Goal: Information Seeking & Learning: Learn about a topic

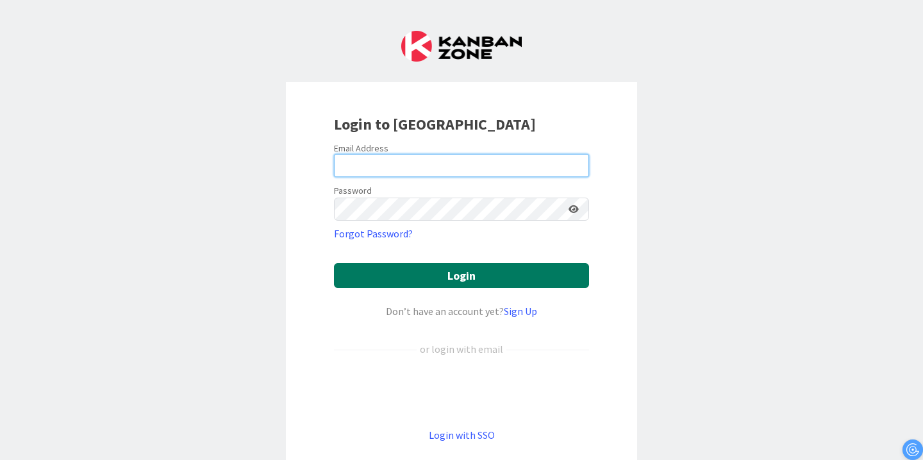
type input "[PERSON_NAME][EMAIL_ADDRESS][PERSON_NAME][DOMAIN_NAME]"
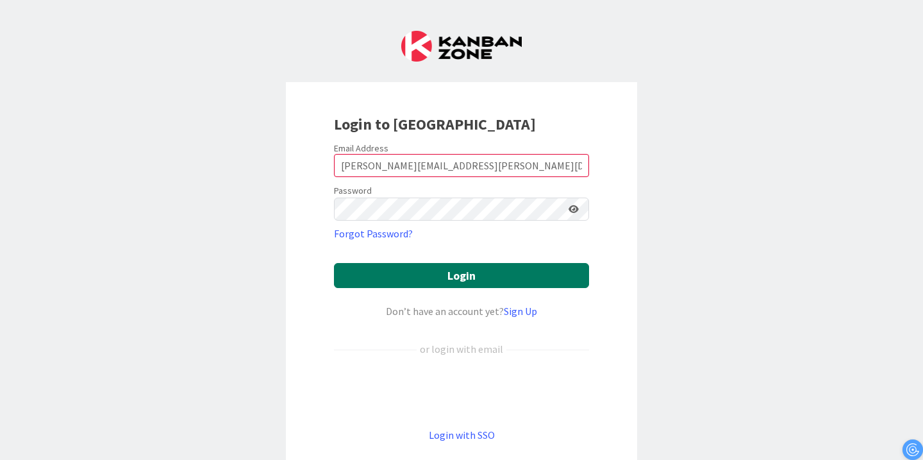
click at [489, 284] on button "Login" at bounding box center [461, 275] width 255 height 25
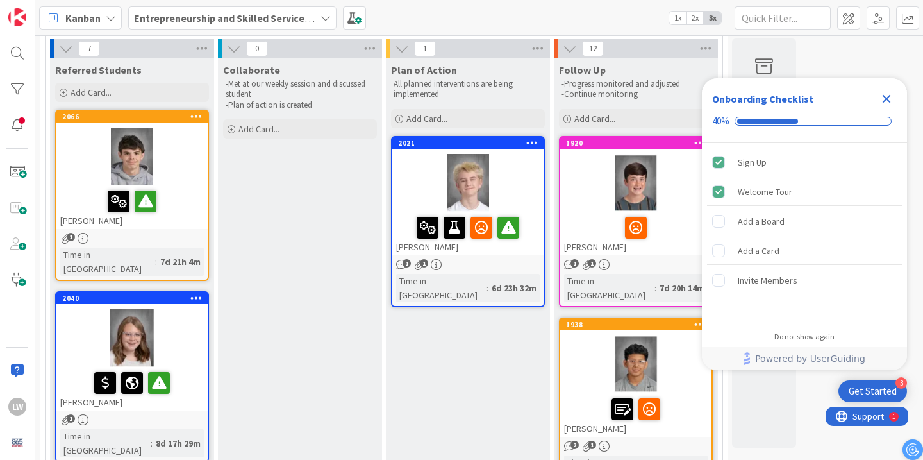
scroll to position [88, 0]
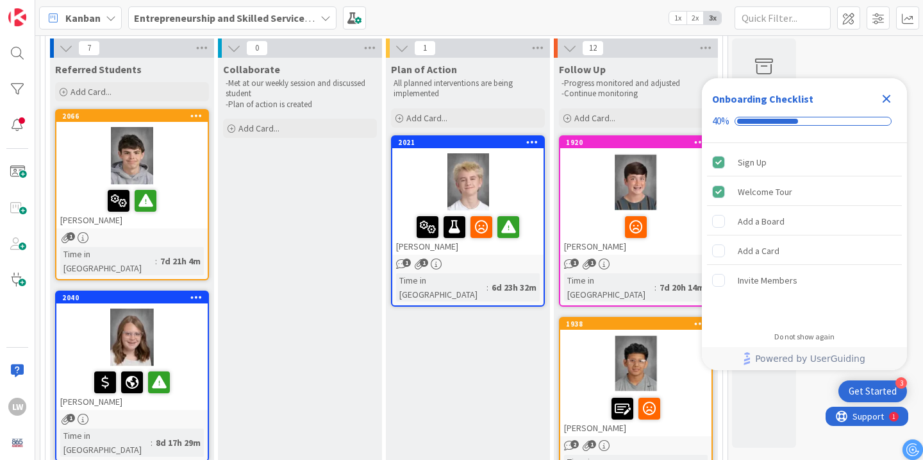
click at [883, 95] on icon "Close Checklist" at bounding box center [887, 99] width 8 height 8
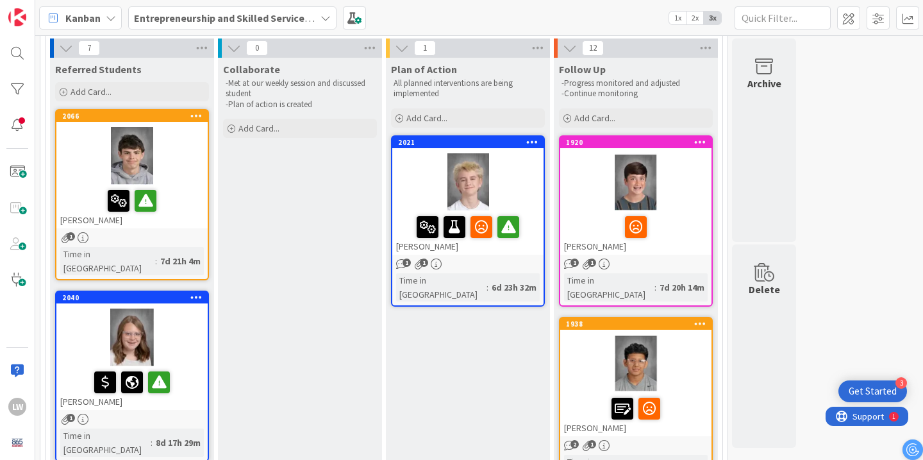
scroll to position [0, 0]
click at [201, 201] on div at bounding box center [132, 200] width 144 height 27
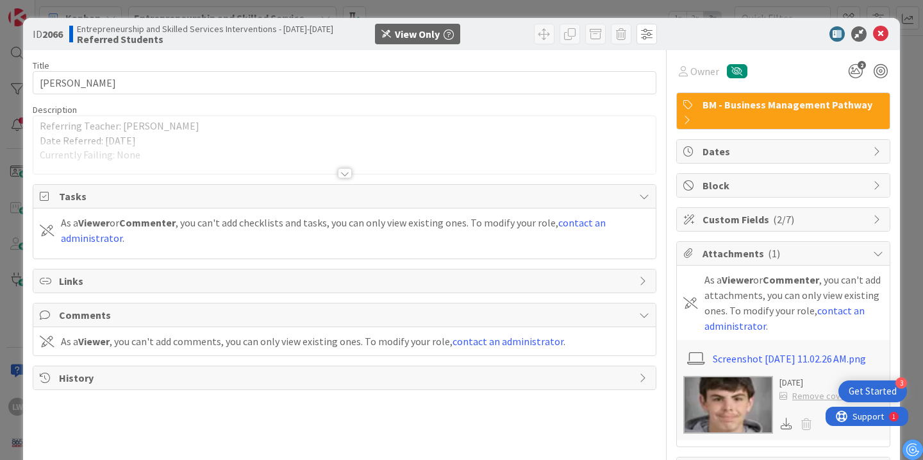
click at [349, 174] on div at bounding box center [345, 173] width 14 height 10
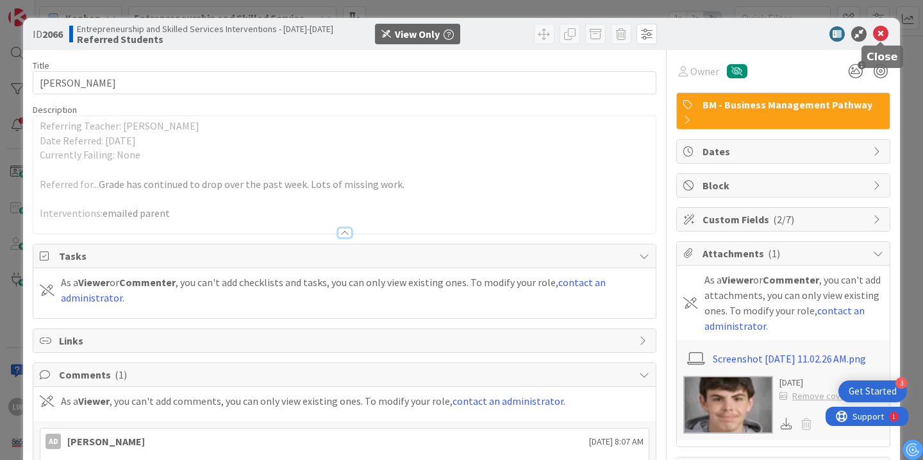
click at [878, 34] on icon at bounding box center [880, 33] width 15 height 15
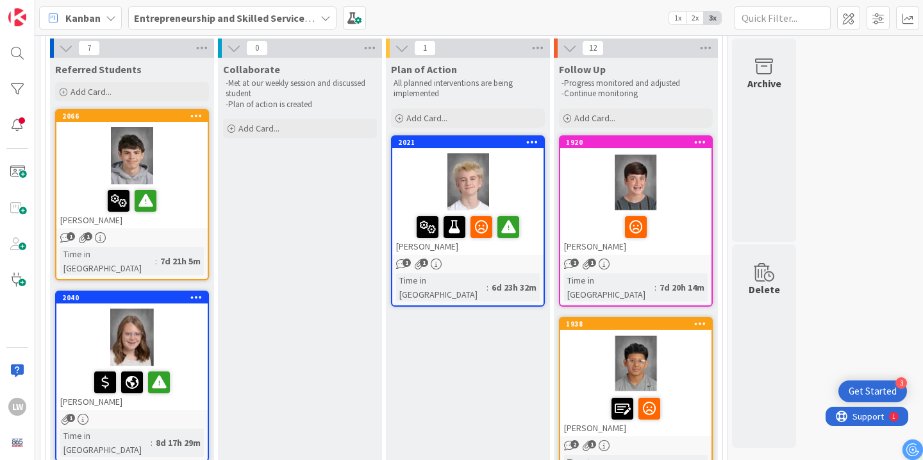
click at [184, 332] on div at bounding box center [131, 337] width 151 height 58
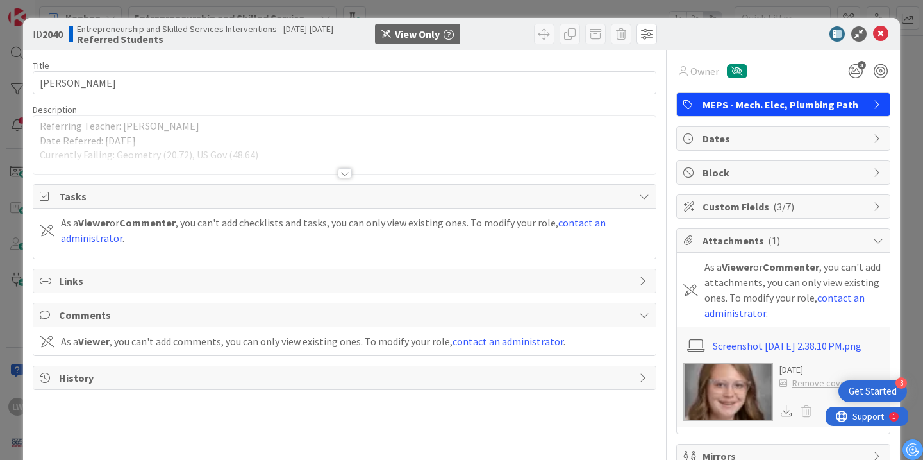
click at [347, 174] on div at bounding box center [345, 173] width 14 height 10
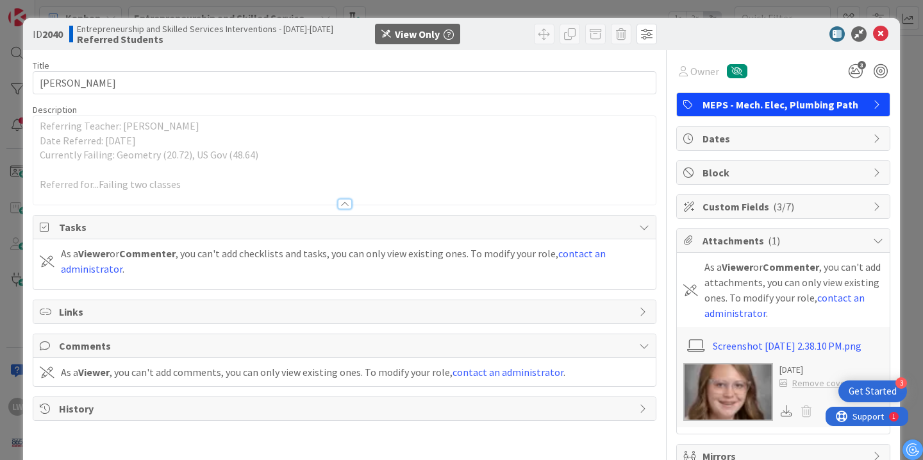
click at [342, 208] on div at bounding box center [345, 204] width 14 height 10
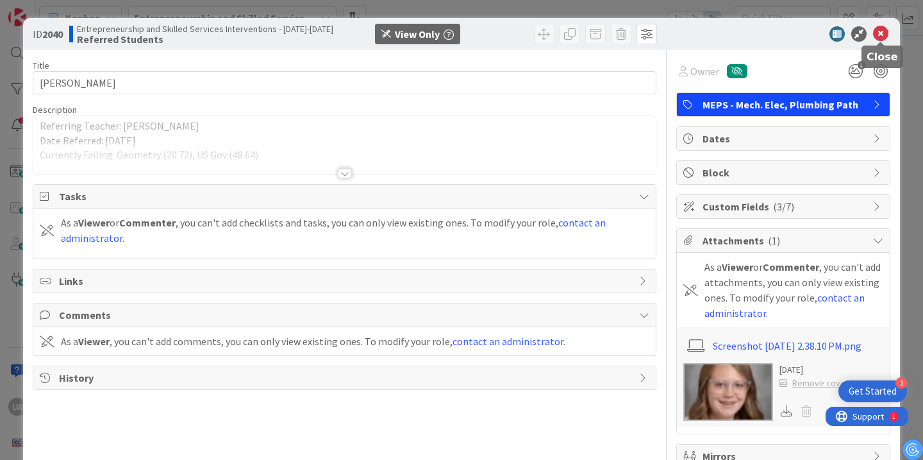
click at [878, 32] on icon at bounding box center [880, 33] width 15 height 15
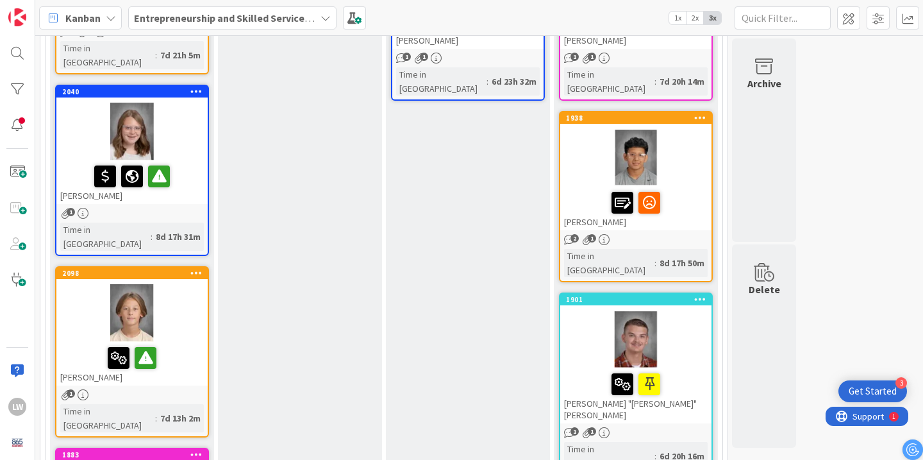
scroll to position [305, 0]
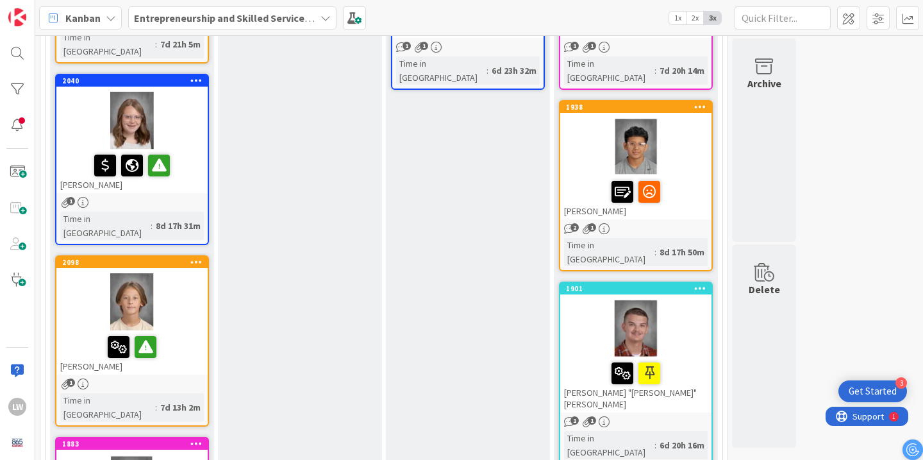
click at [182, 278] on div at bounding box center [131, 302] width 151 height 58
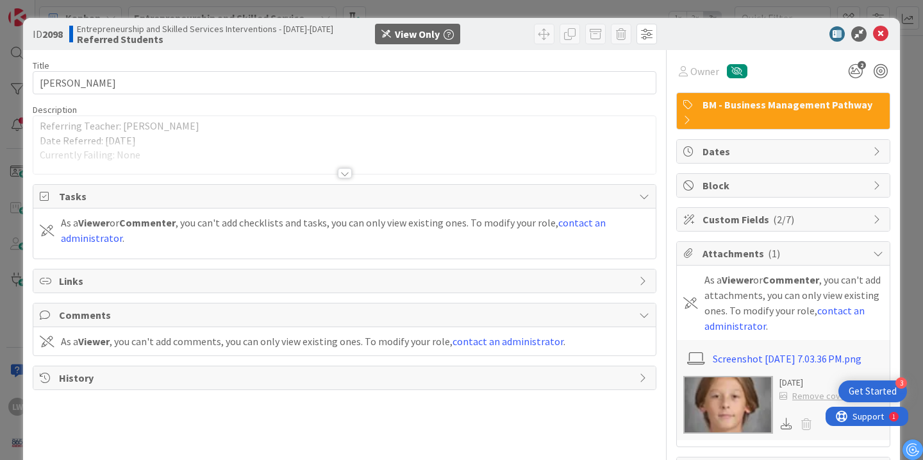
click at [347, 173] on div at bounding box center [345, 173] width 14 height 10
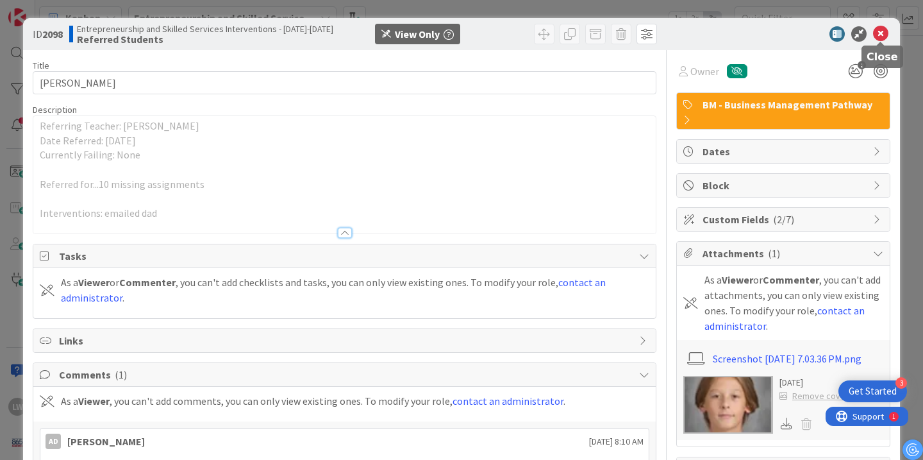
click at [881, 31] on icon at bounding box center [880, 33] width 15 height 15
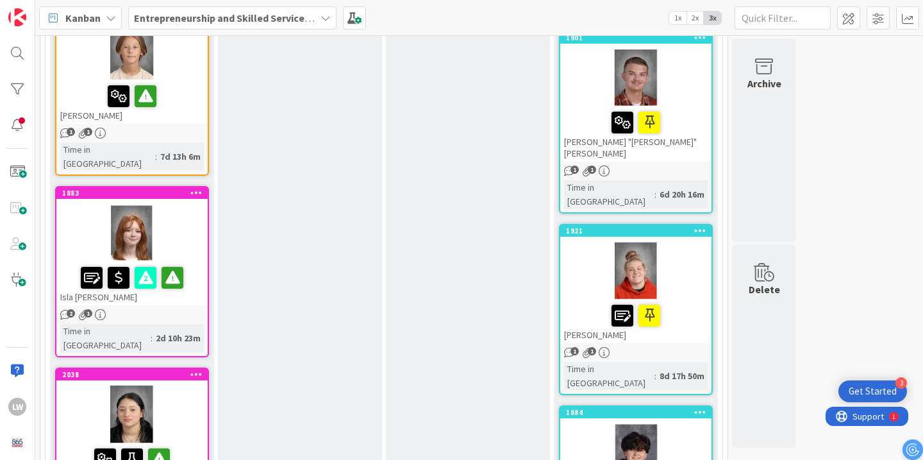
click at [203, 204] on div at bounding box center [131, 233] width 151 height 58
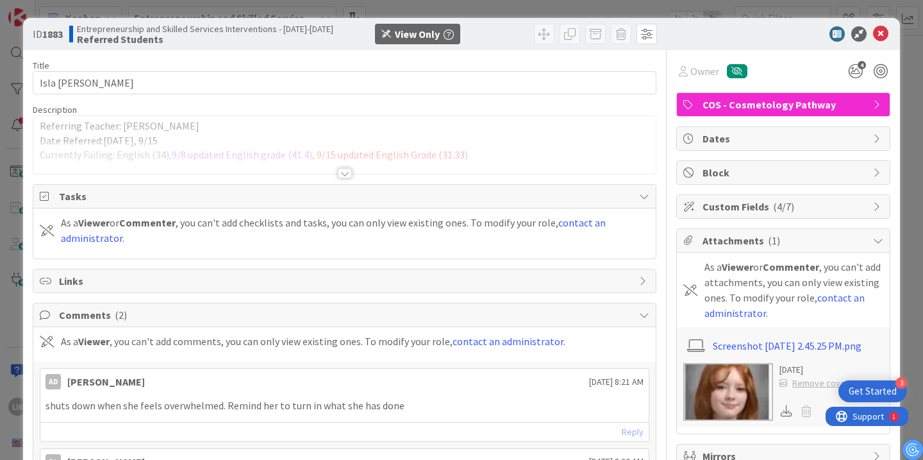
click at [349, 172] on div at bounding box center [345, 173] width 14 height 10
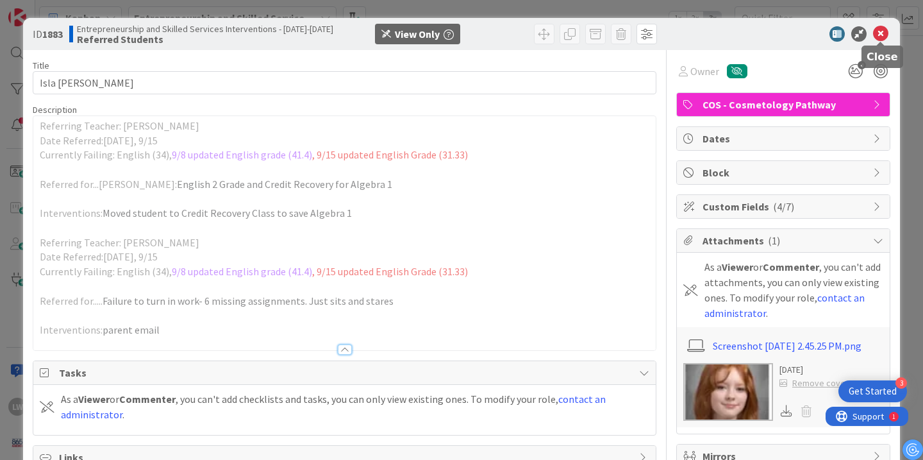
click at [879, 35] on icon at bounding box center [880, 33] width 15 height 15
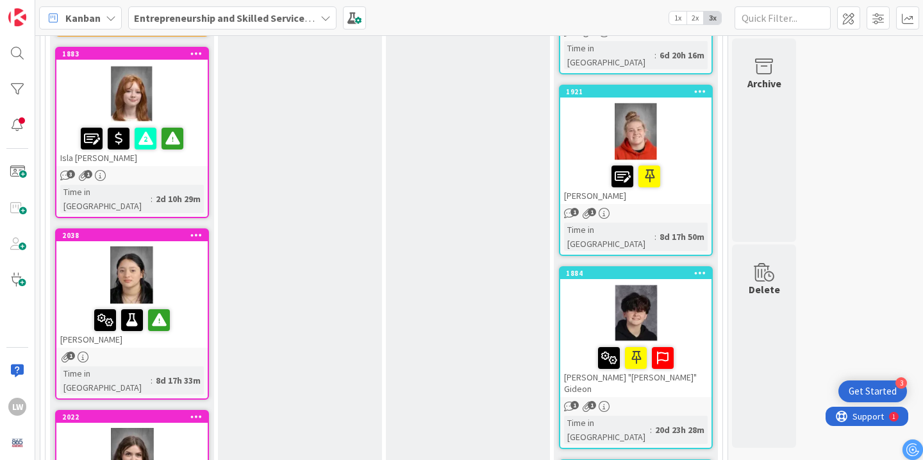
click at [186, 246] on div at bounding box center [131, 275] width 151 height 58
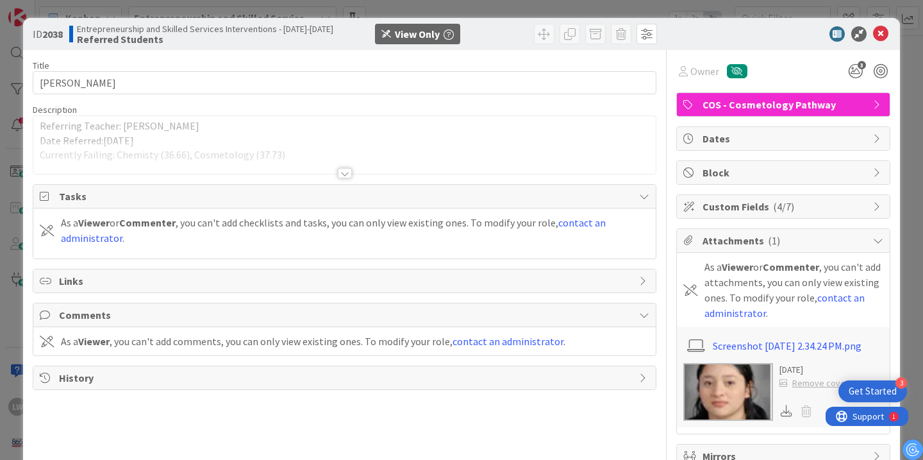
click at [345, 176] on div at bounding box center [345, 173] width 14 height 10
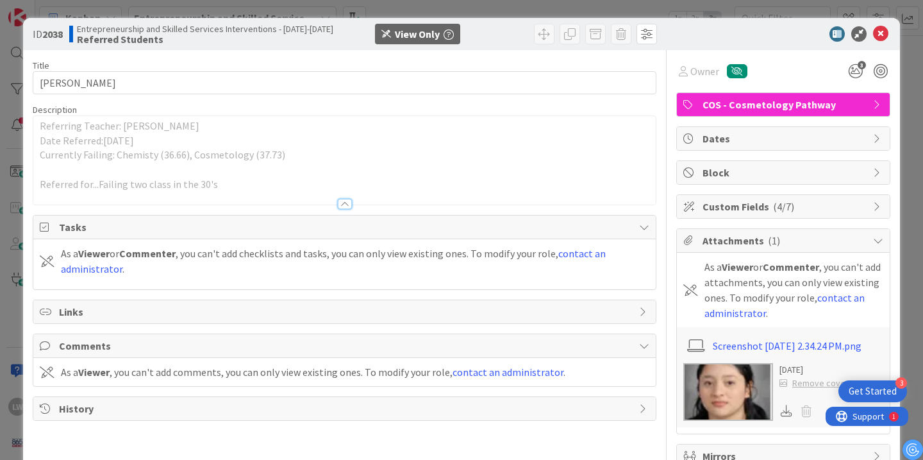
click at [341, 203] on div at bounding box center [345, 204] width 14 height 10
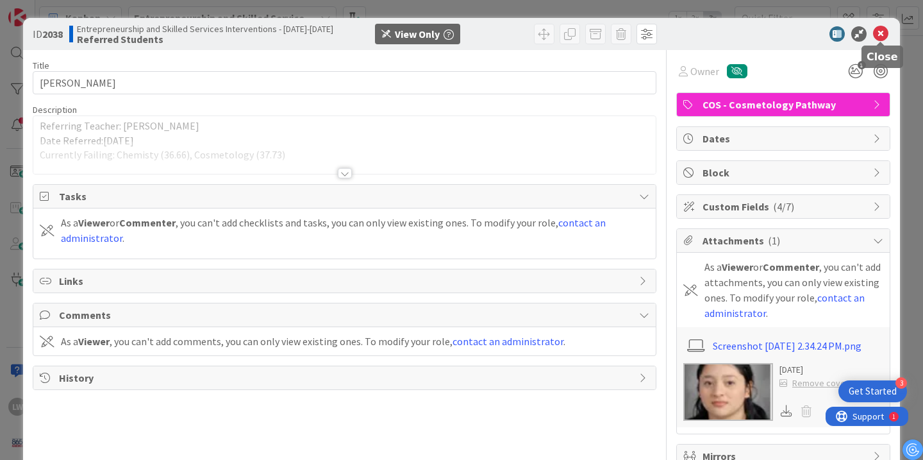
click at [880, 32] on icon at bounding box center [880, 33] width 15 height 15
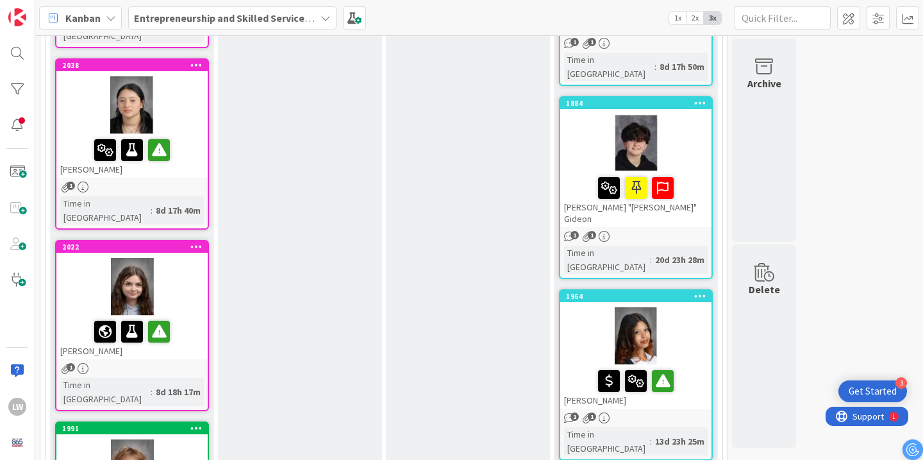
scroll to position [842, 0]
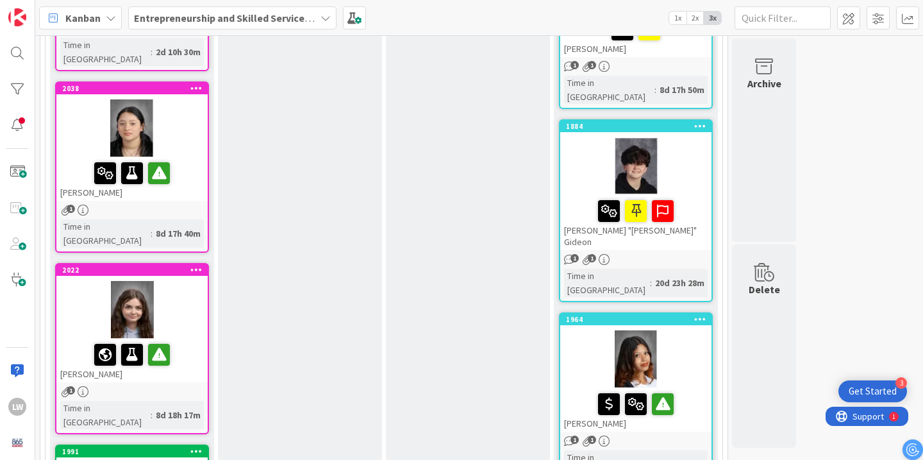
click at [197, 281] on div at bounding box center [131, 310] width 151 height 58
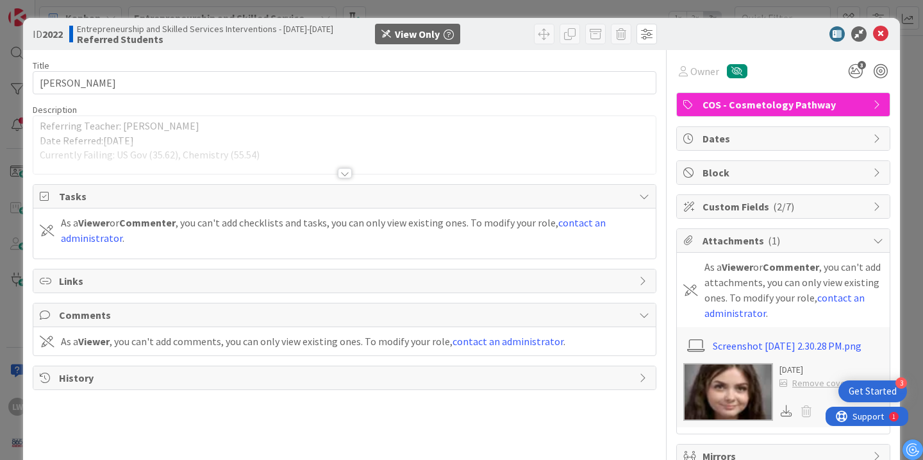
click at [349, 171] on div at bounding box center [345, 173] width 14 height 10
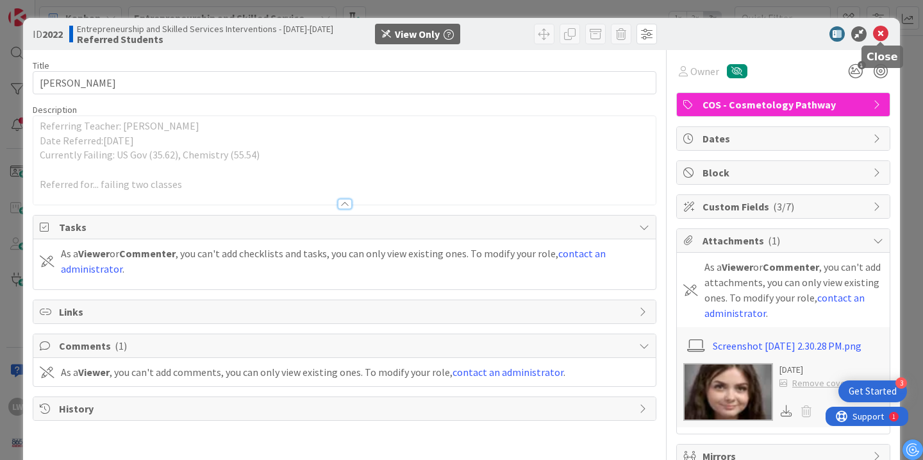
click at [879, 33] on icon at bounding box center [880, 33] width 15 height 15
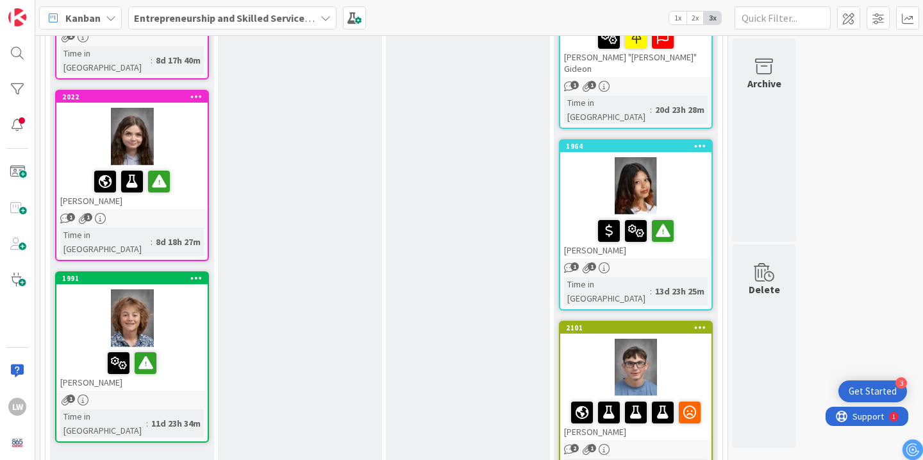
scroll to position [1019, 0]
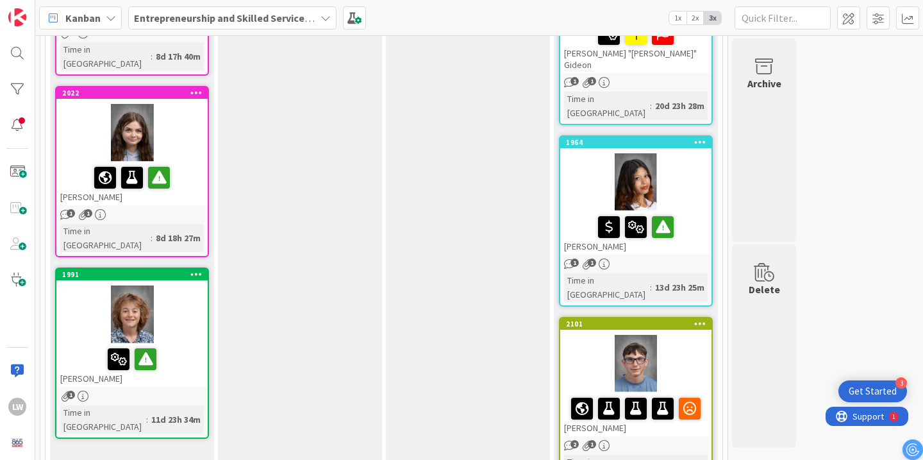
click at [179, 285] on div at bounding box center [131, 314] width 151 height 58
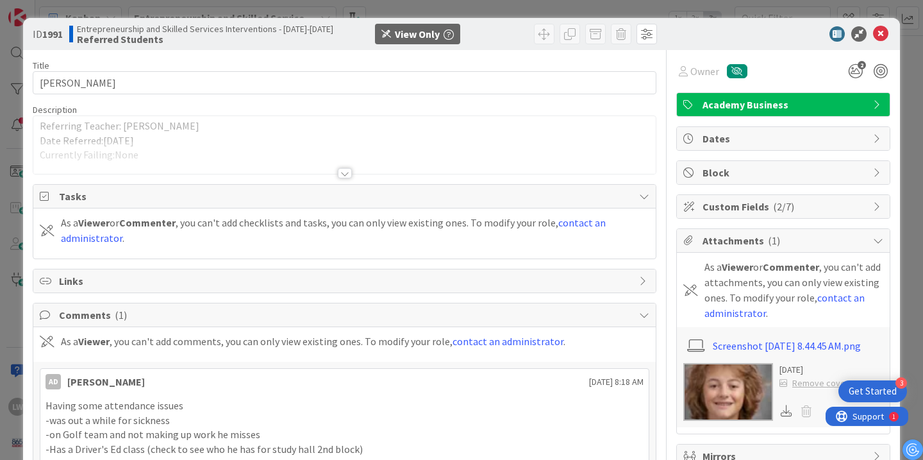
click at [338, 172] on div at bounding box center [345, 173] width 14 height 10
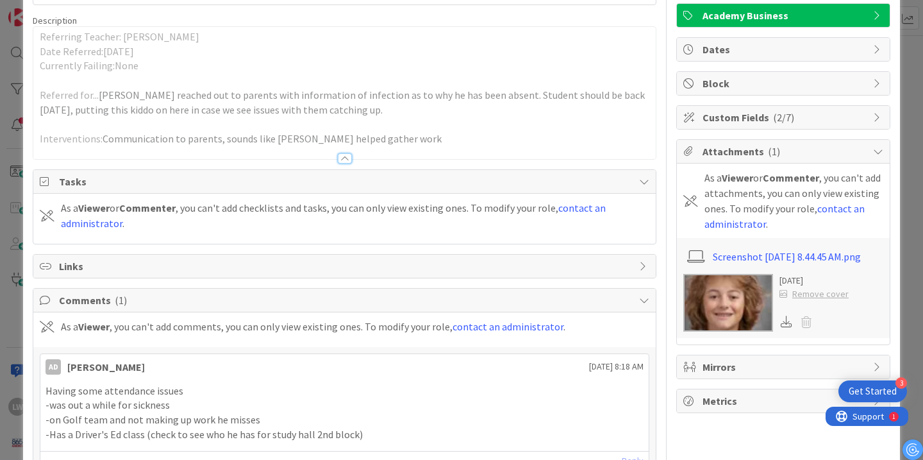
scroll to position [88, 0]
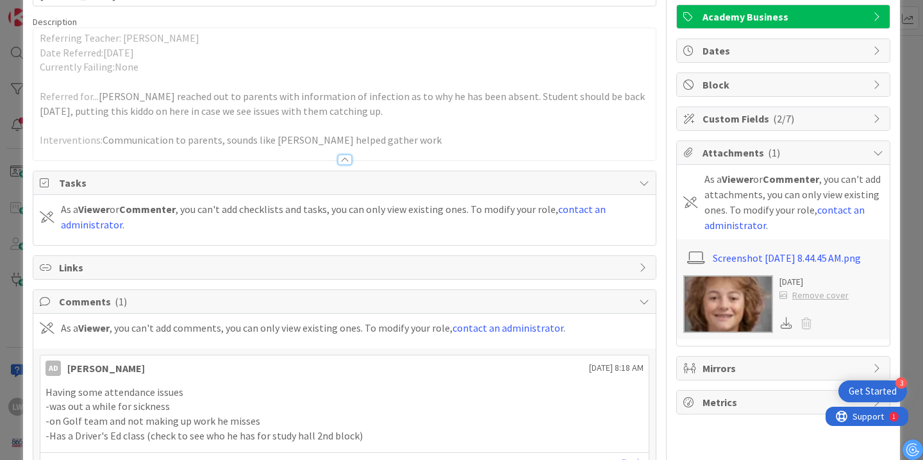
click at [347, 160] on div at bounding box center [345, 159] width 14 height 10
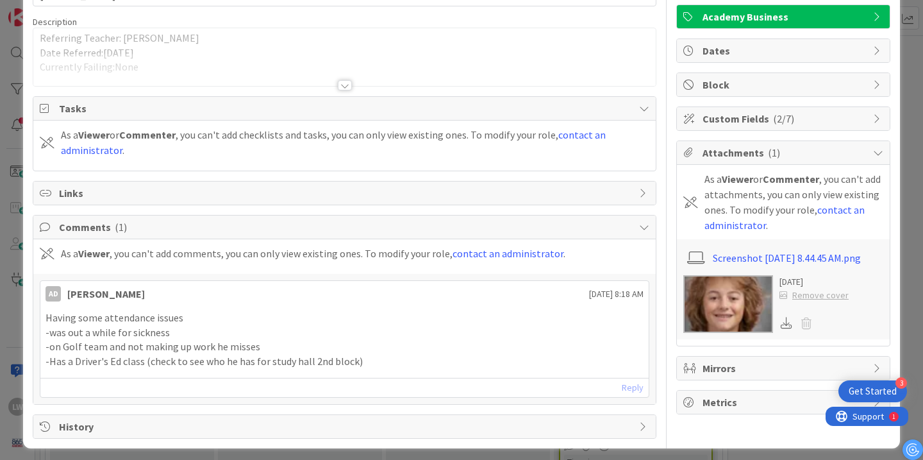
scroll to position [0, 0]
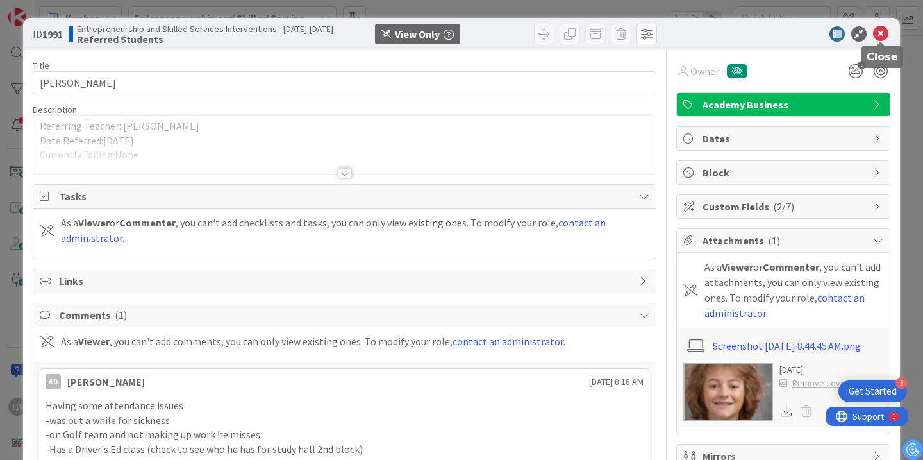
click at [878, 35] on icon at bounding box center [880, 33] width 15 height 15
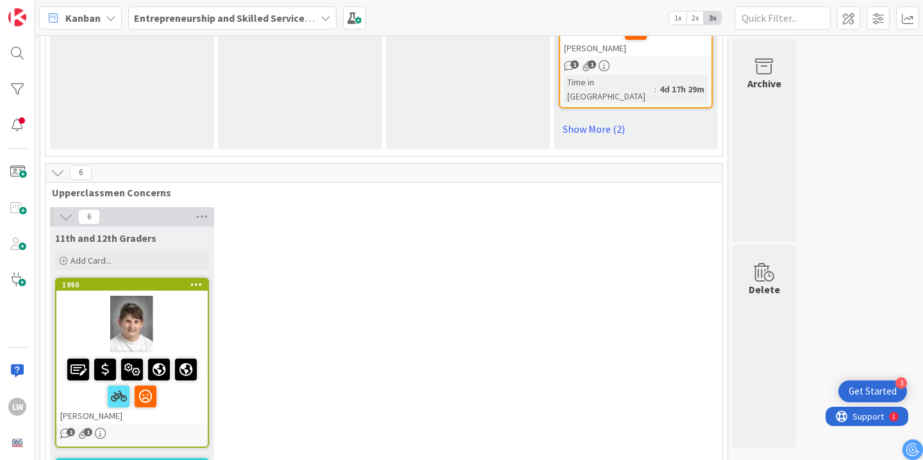
scroll to position [1956, 0]
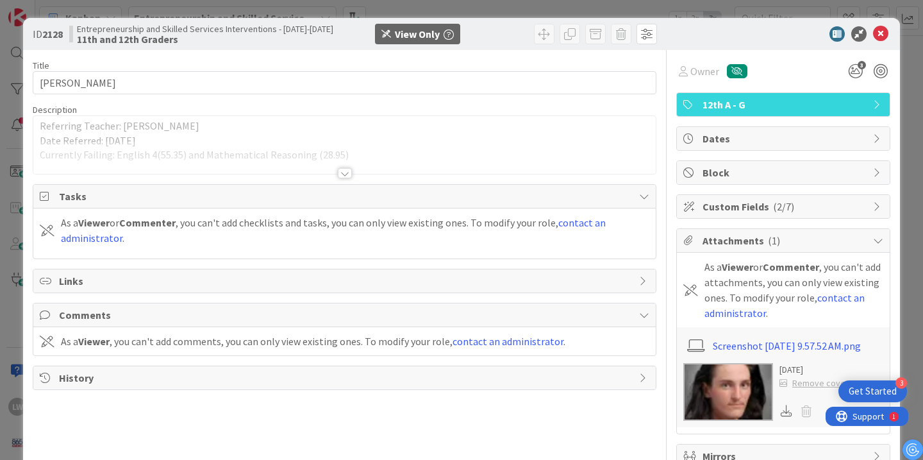
click at [344, 174] on div at bounding box center [345, 173] width 14 height 10
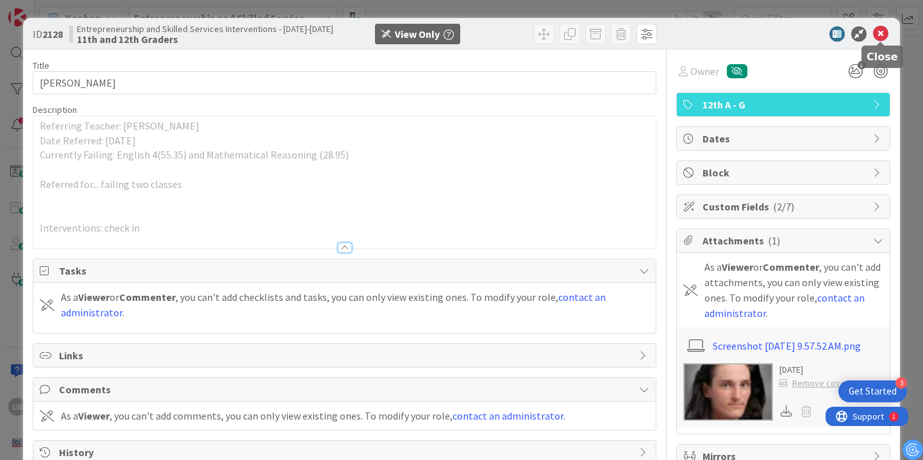
click at [883, 28] on icon at bounding box center [880, 33] width 15 height 15
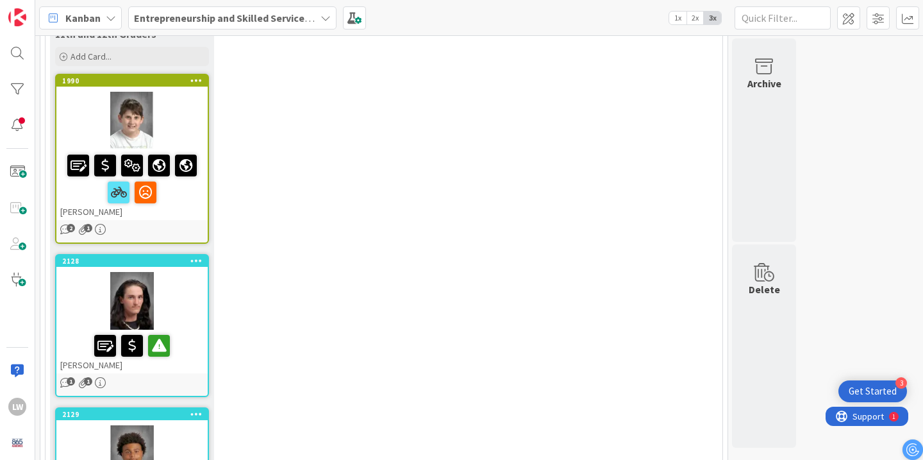
scroll to position [2257, 0]
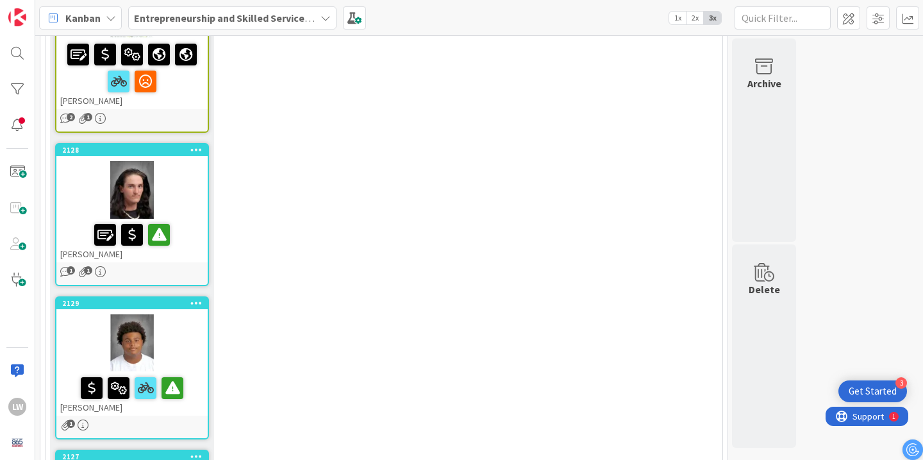
click at [175, 314] on div at bounding box center [131, 343] width 151 height 58
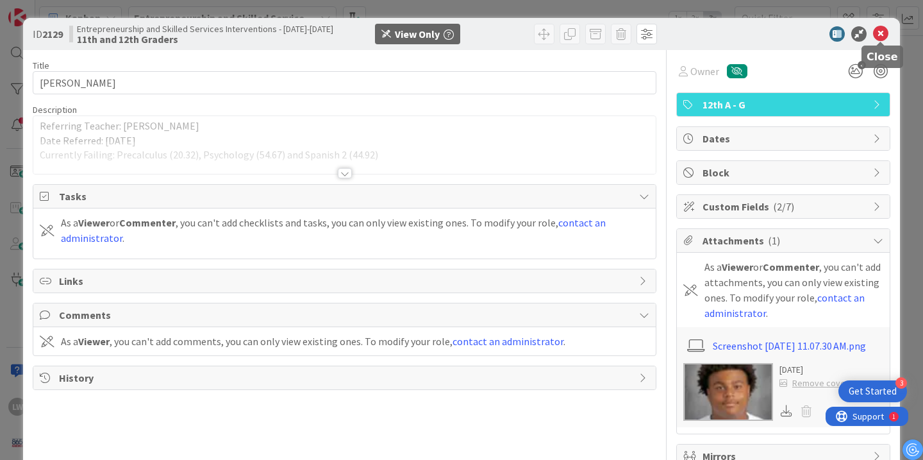
click at [877, 38] on icon at bounding box center [880, 33] width 15 height 15
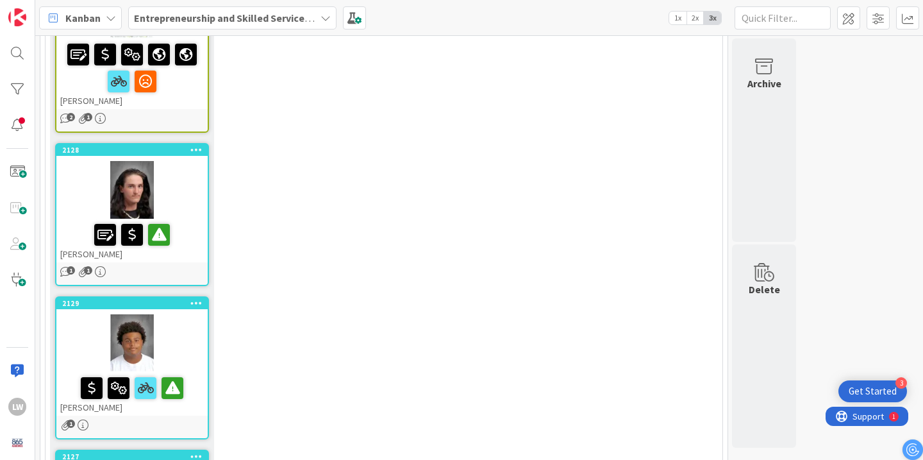
click at [197, 314] on div at bounding box center [131, 343] width 151 height 58
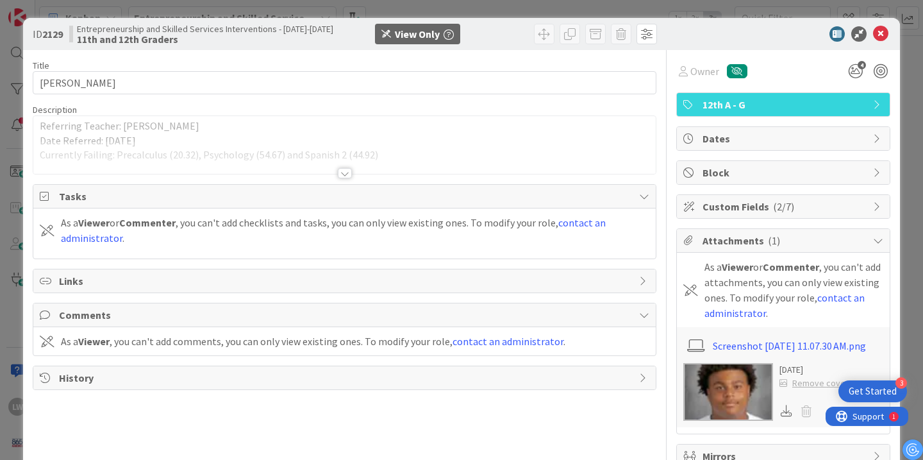
click at [345, 173] on div at bounding box center [345, 173] width 14 height 10
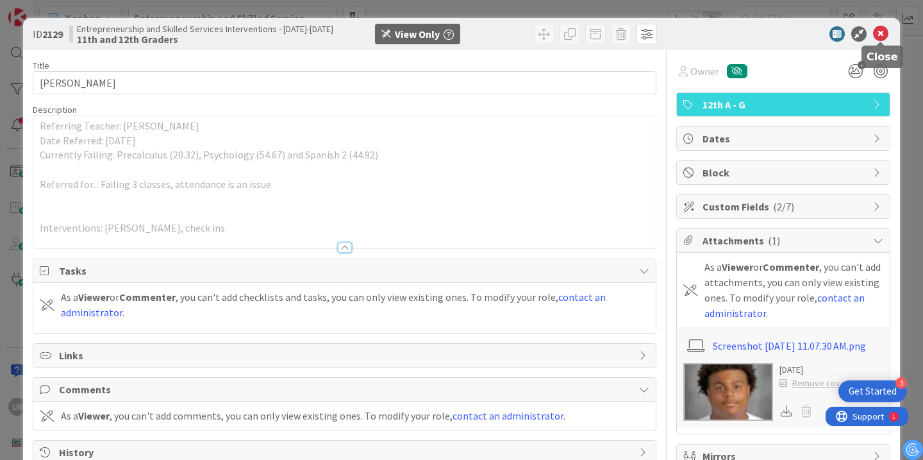
click at [883, 37] on icon at bounding box center [880, 33] width 15 height 15
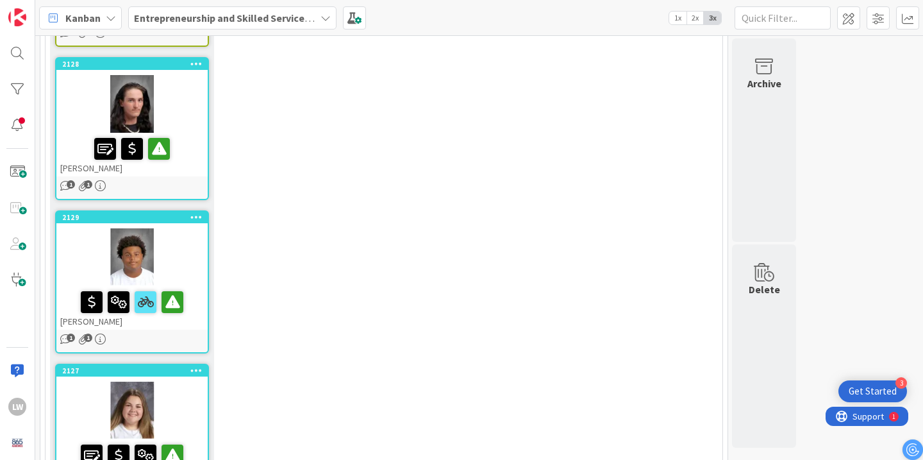
click at [199, 381] on div at bounding box center [131, 410] width 151 height 58
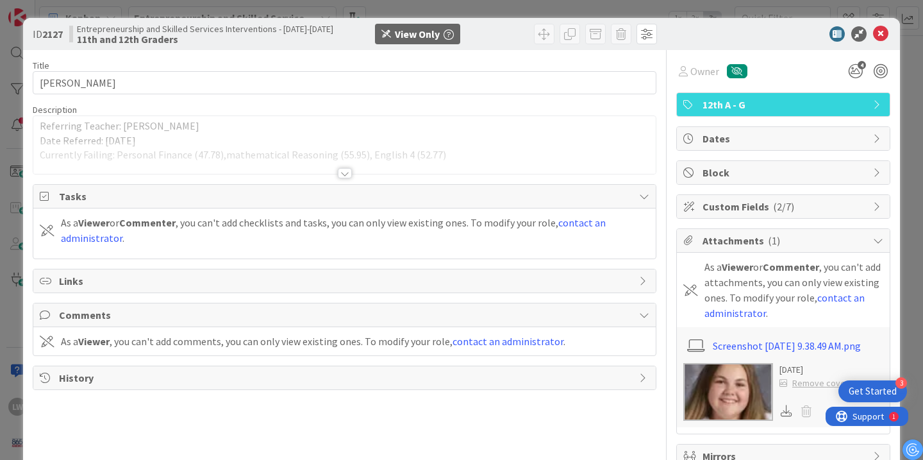
click at [342, 176] on div at bounding box center [345, 173] width 14 height 10
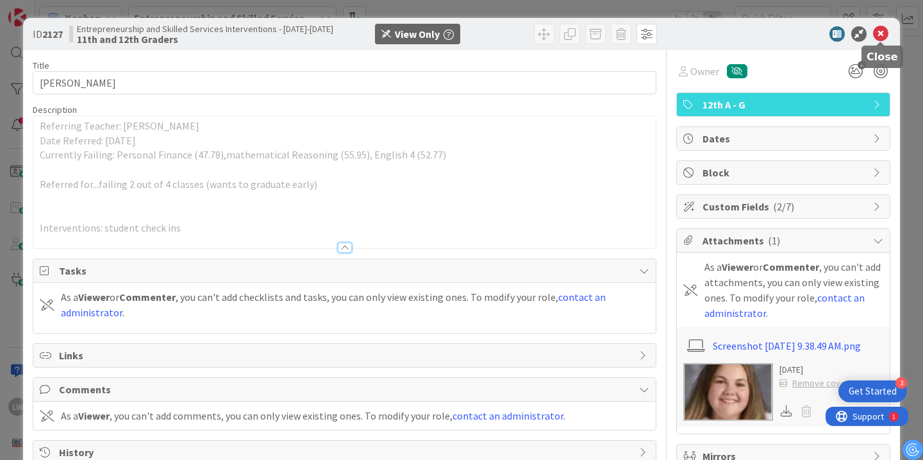
click at [887, 38] on icon at bounding box center [880, 33] width 15 height 15
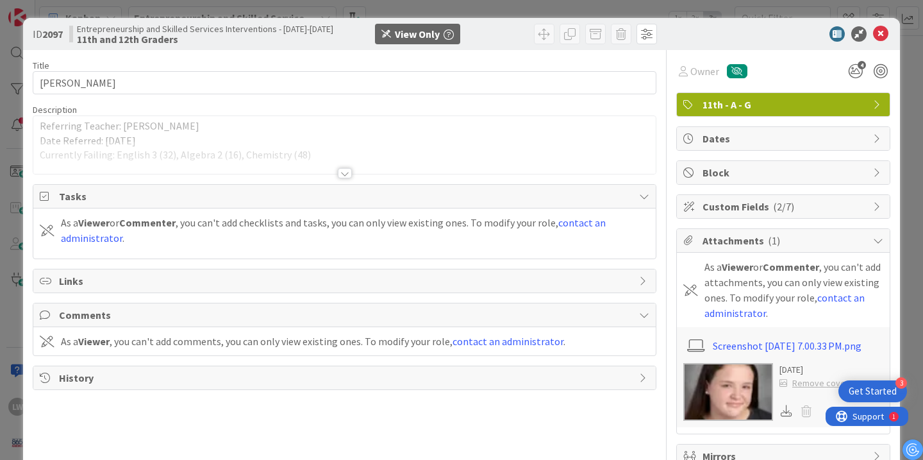
click at [343, 176] on div at bounding box center [345, 173] width 14 height 10
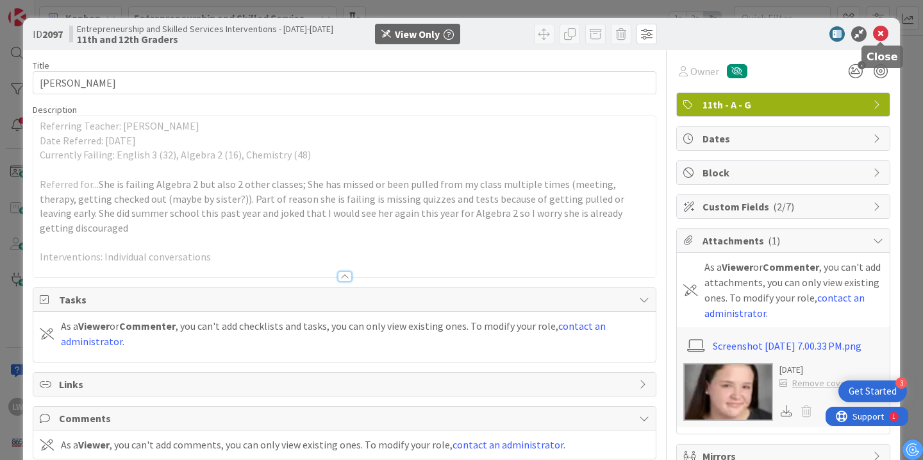
click at [880, 35] on icon at bounding box center [880, 33] width 15 height 15
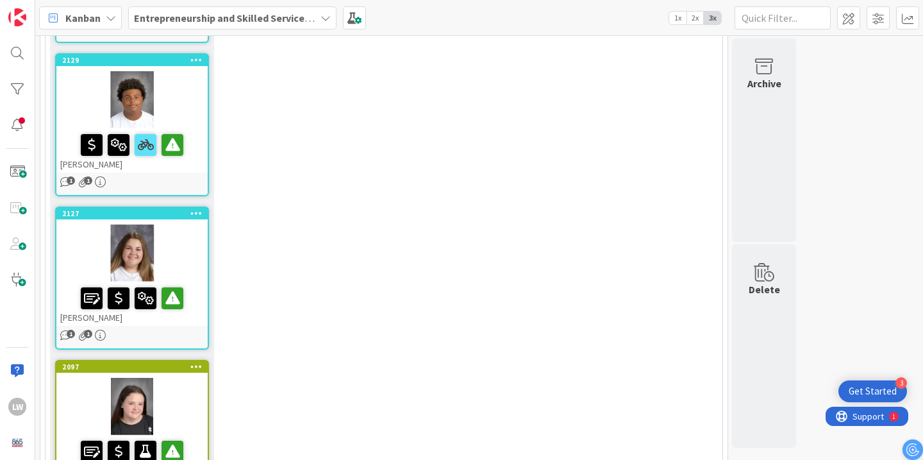
scroll to position [2562, 0]
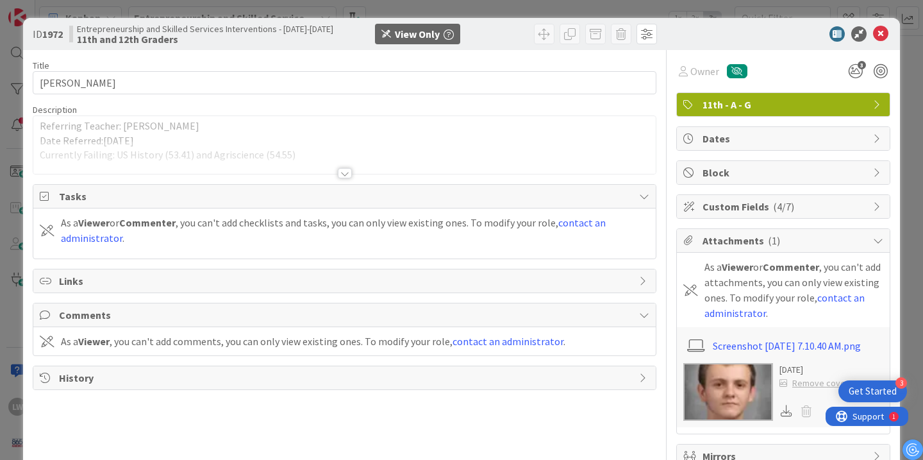
click at [344, 174] on div at bounding box center [345, 173] width 14 height 10
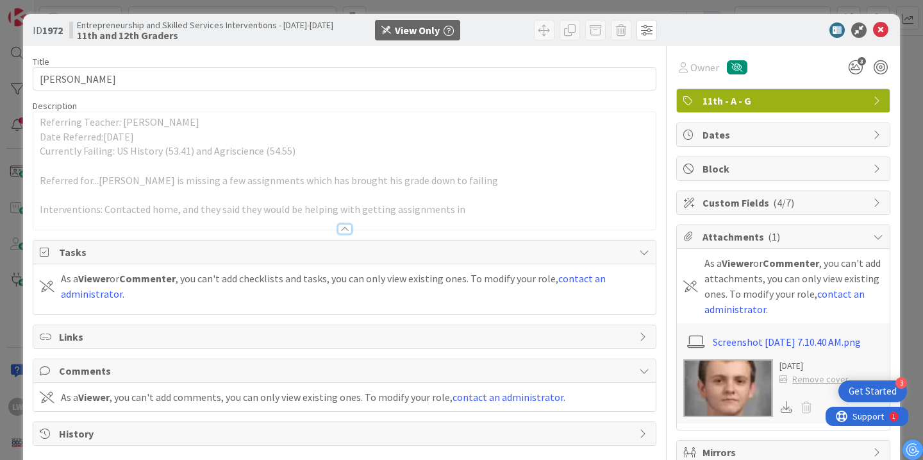
scroll to position [3, 0]
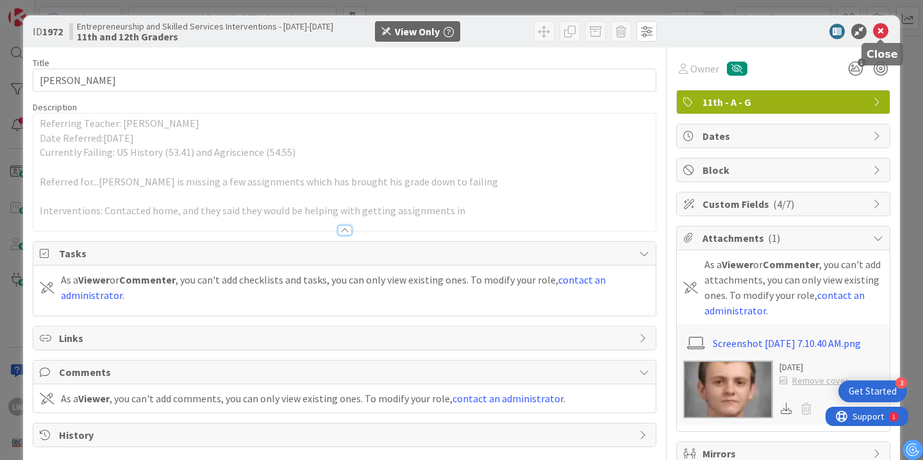
click at [885, 34] on icon at bounding box center [880, 31] width 15 height 15
